Goal: Task Accomplishment & Management: Use online tool/utility

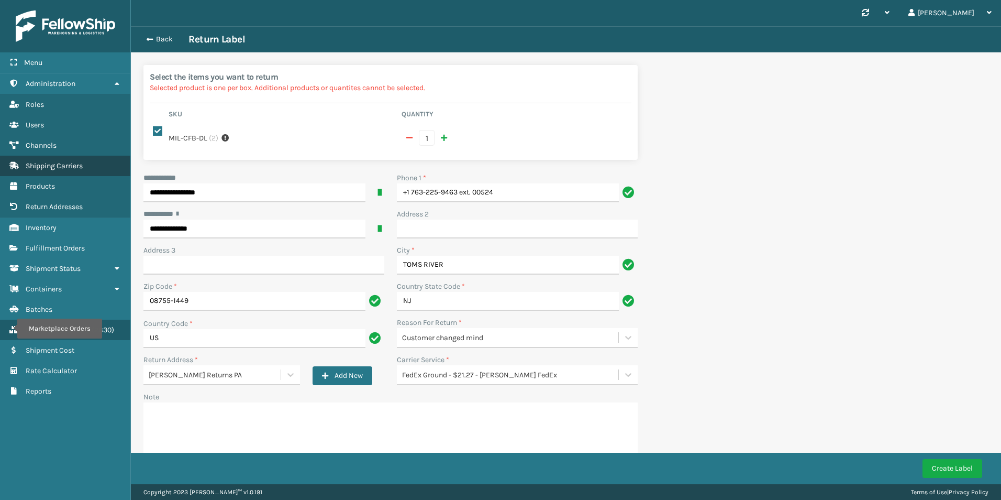
click at [75, 164] on span "Shipping Carriers" at bounding box center [54, 165] width 57 height 9
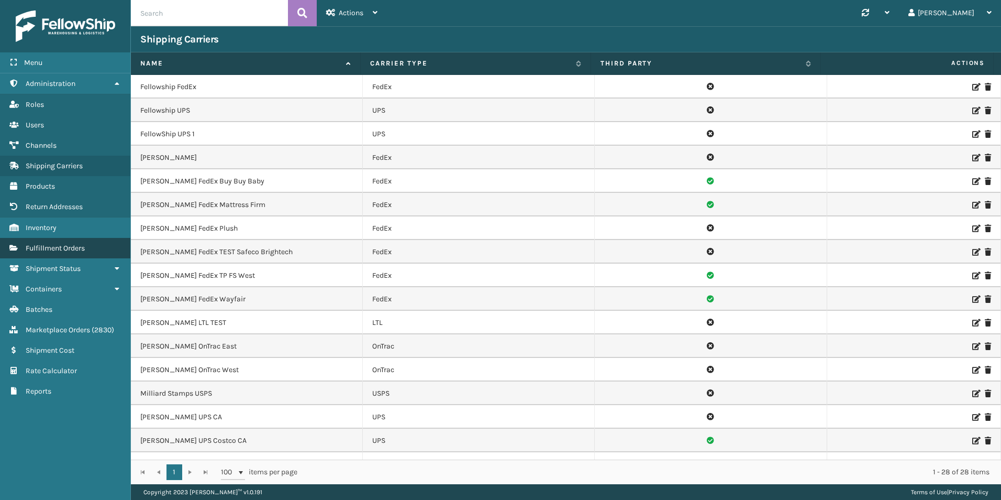
click at [82, 241] on link "Fulfillment Orders" at bounding box center [65, 248] width 130 height 20
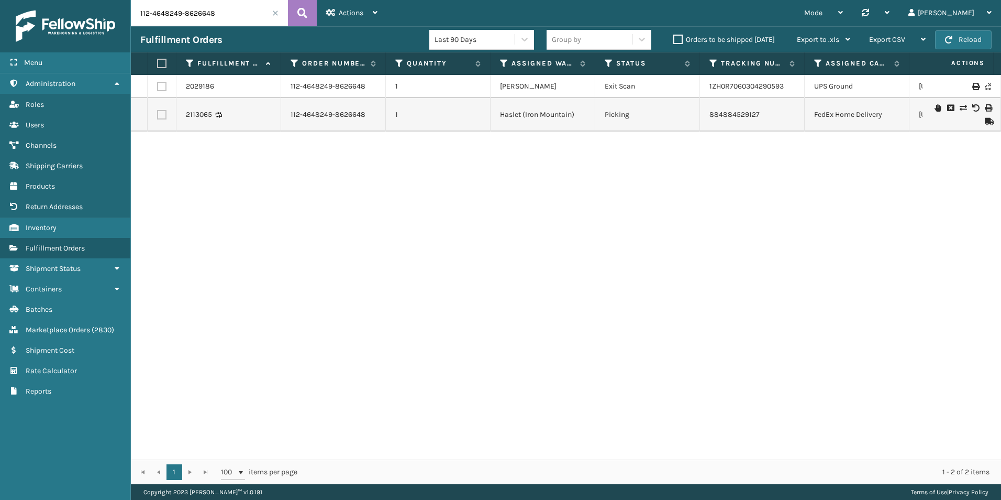
click at [203, 7] on input "112-4648249-8626648" at bounding box center [209, 13] width 157 height 26
paste input "2052"
type input "12052"
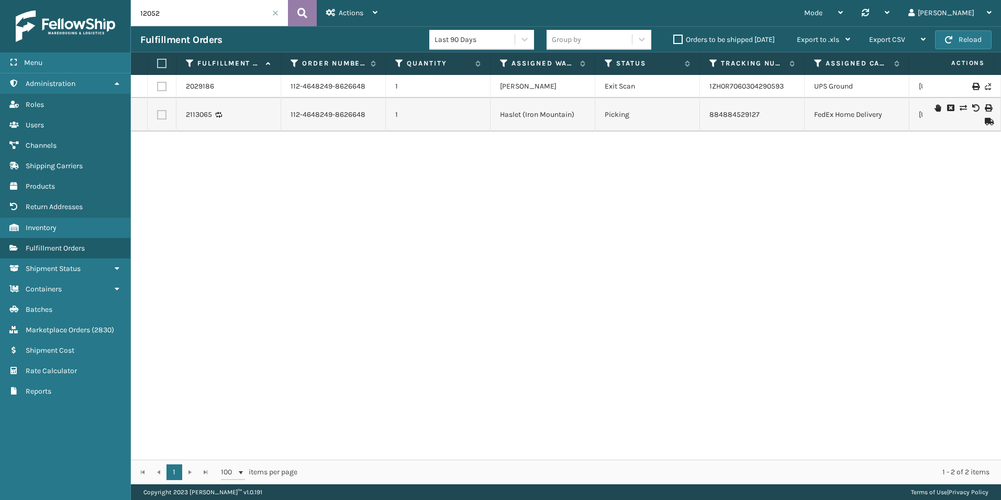
click at [298, 19] on icon at bounding box center [302, 13] width 10 height 16
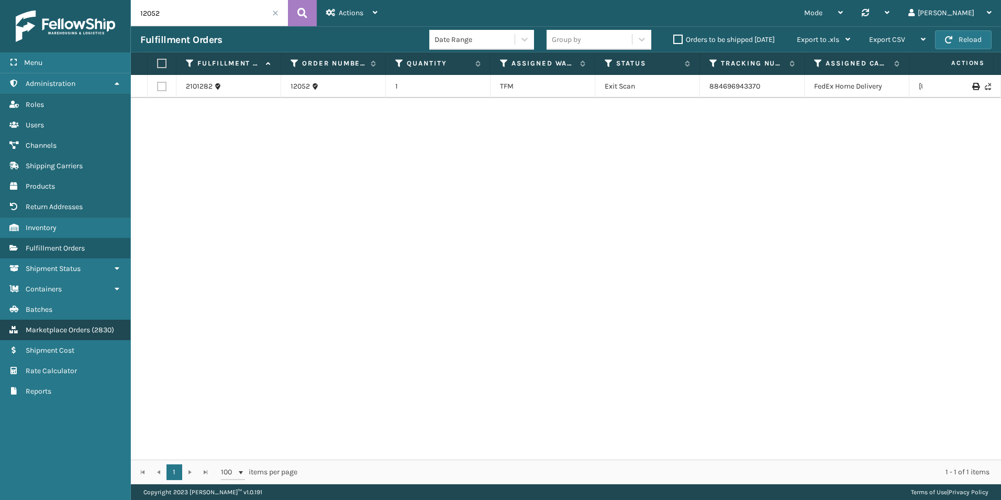
click at [90, 326] on span "Marketplace Orders" at bounding box center [58, 329] width 64 height 9
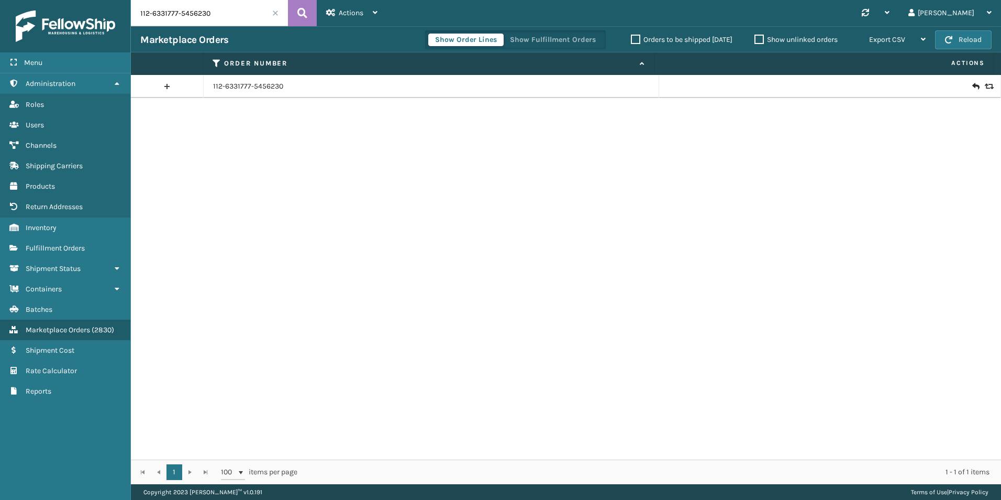
click at [972, 84] on icon at bounding box center [975, 86] width 6 height 10
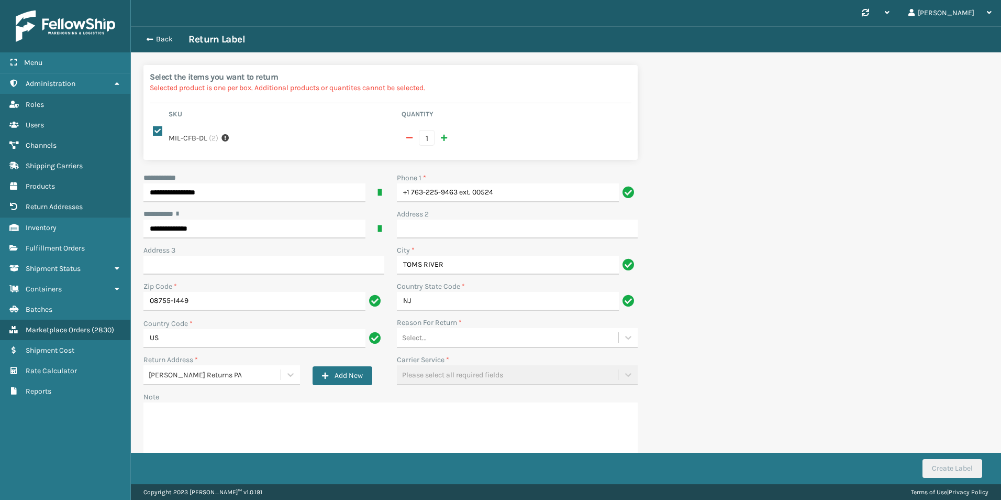
click at [435, 341] on div "**********" at bounding box center [390, 323] width 507 height 303
click at [435, 336] on div "Select..." at bounding box center [507, 337] width 221 height 17
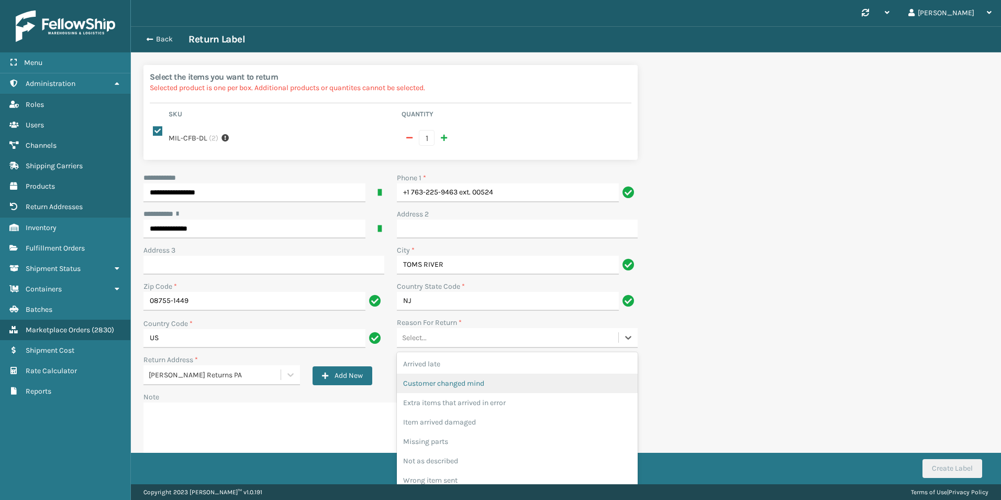
click at [439, 373] on div "Customer changed mind" at bounding box center [517, 382] width 241 height 19
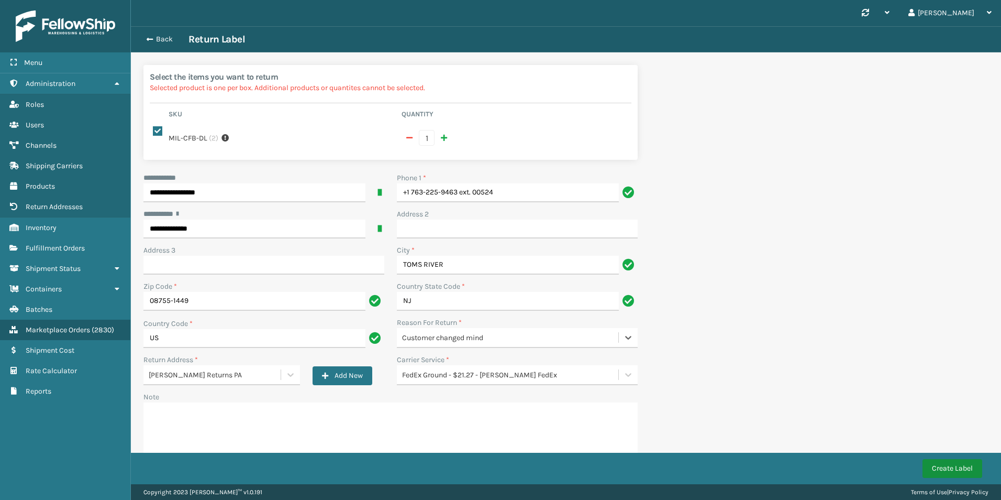
click at [956, 474] on button "Create Label" at bounding box center [953, 468] width 60 height 19
